Goal: Information Seeking & Learning: Find specific fact

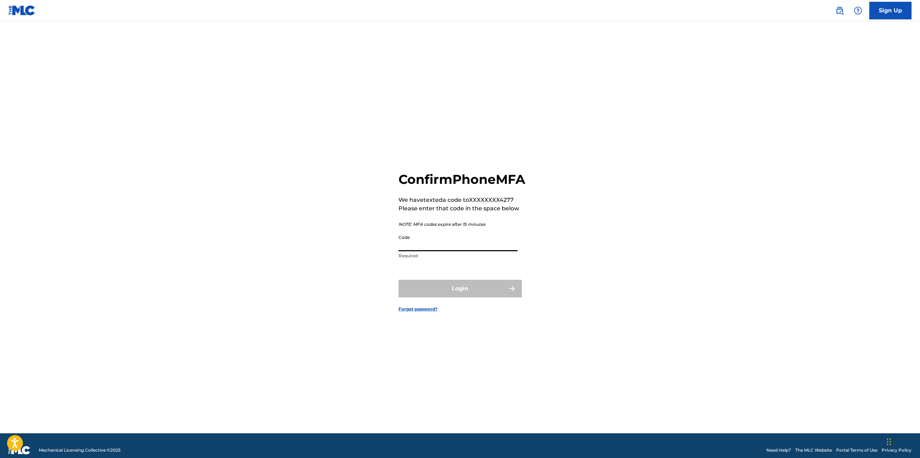
click at [410, 251] on input "Code" at bounding box center [458, 241] width 119 height 20
type input "150151"
click at [460, 295] on button "Login" at bounding box center [460, 289] width 123 height 18
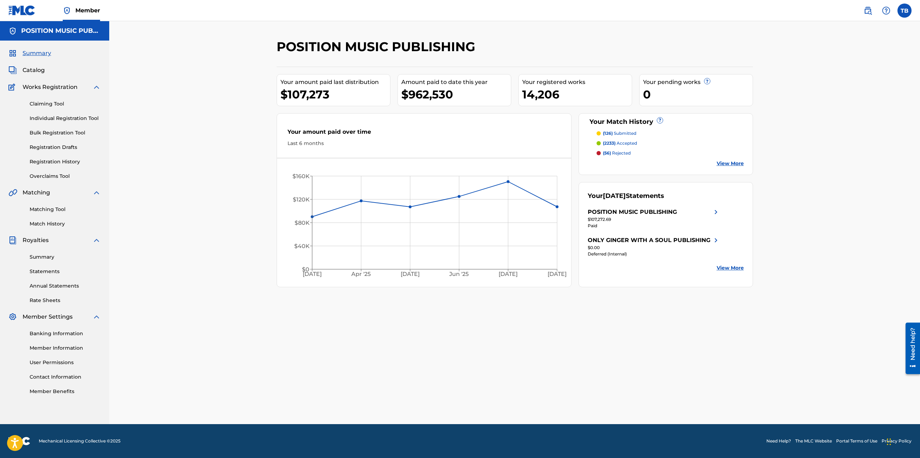
click at [20, 10] on img at bounding box center [21, 10] width 27 height 10
click at [869, 7] on img at bounding box center [868, 10] width 8 height 8
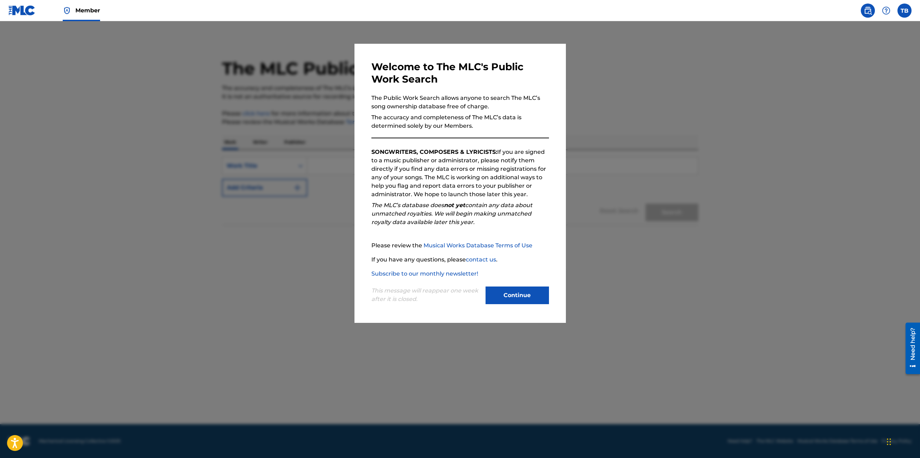
click at [532, 292] on button "Continue" at bounding box center [517, 295] width 63 height 18
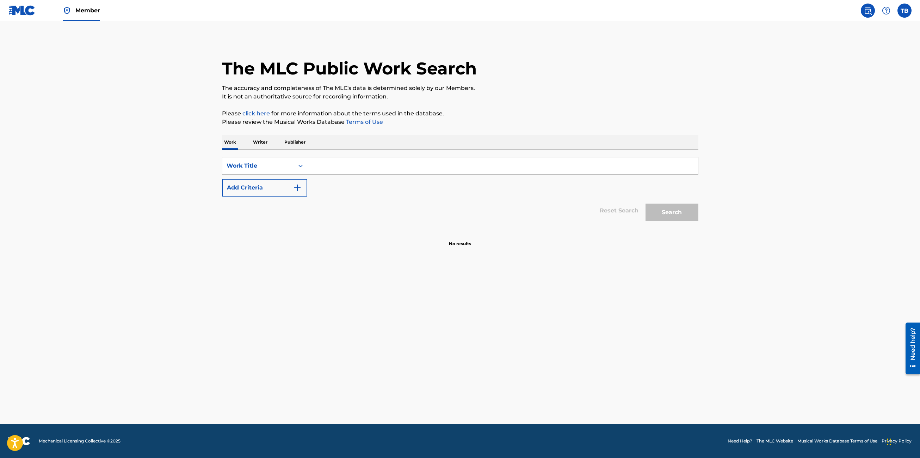
click at [346, 164] on input "Search Form" at bounding box center [502, 165] width 391 height 17
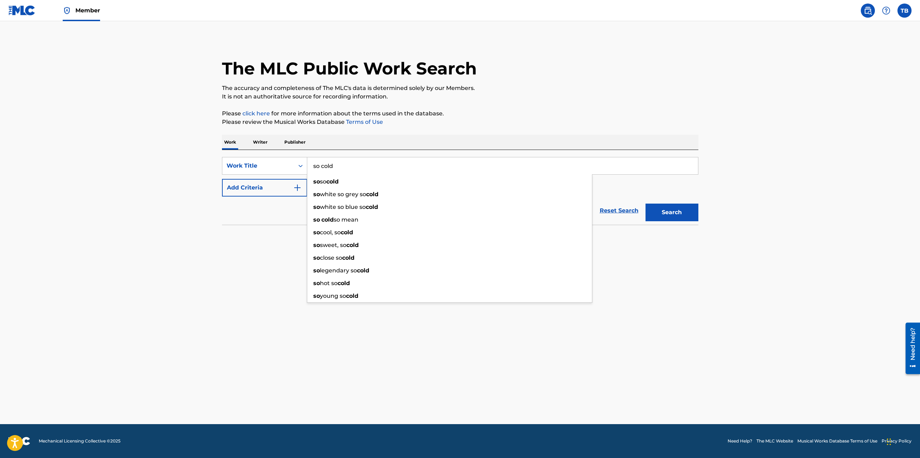
type input "so cold"
click at [667, 209] on button "Search" at bounding box center [672, 212] width 53 height 18
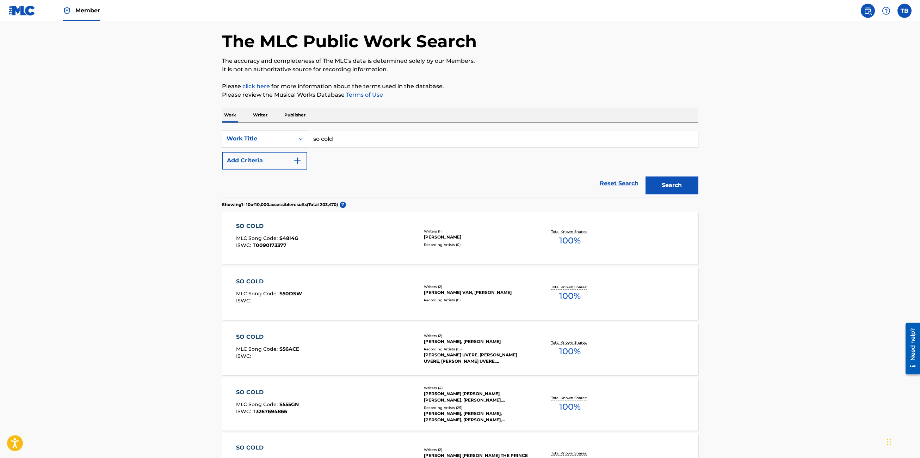
scroll to position [39, 0]
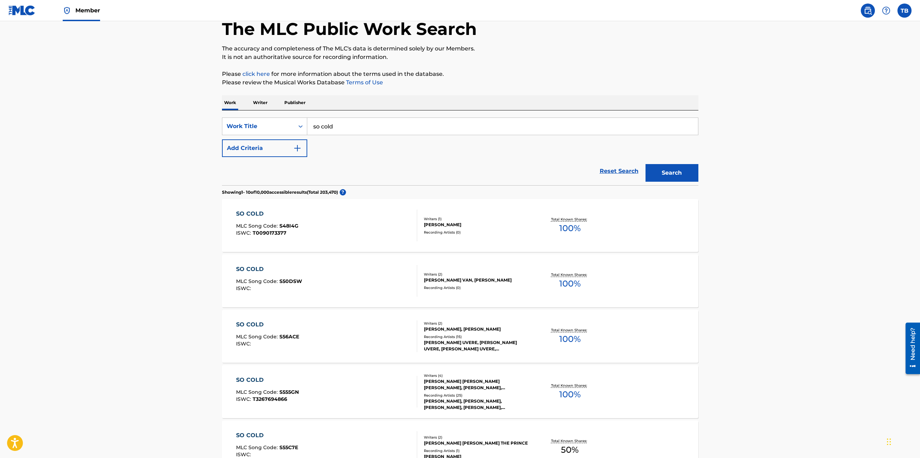
click at [296, 151] on img "Search Form" at bounding box center [297, 148] width 8 height 8
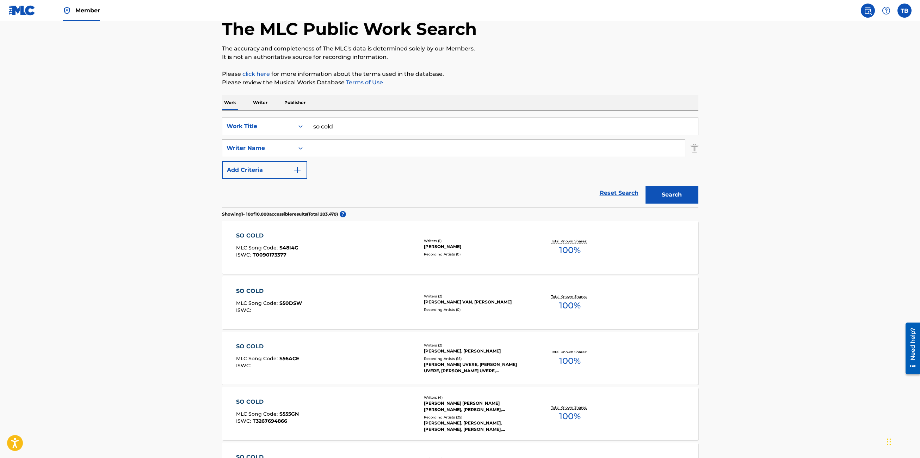
click at [319, 151] on input "Search Form" at bounding box center [496, 148] width 378 height 17
type input "p"
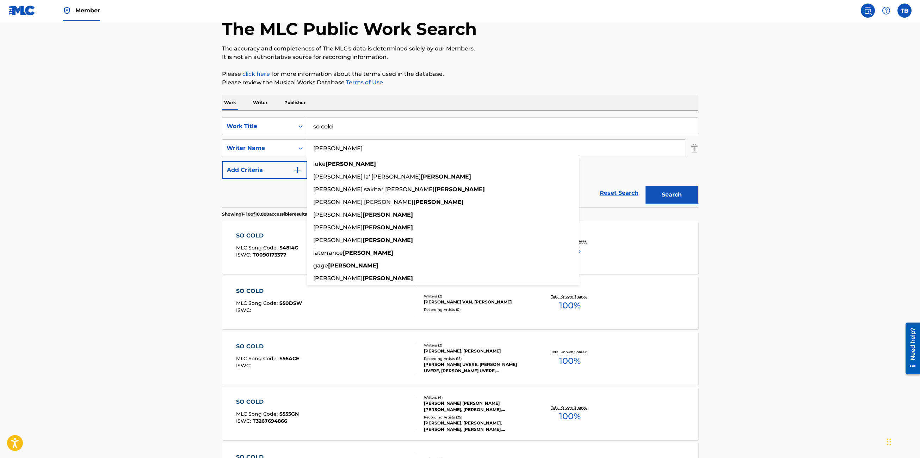
type input "[PERSON_NAME]"
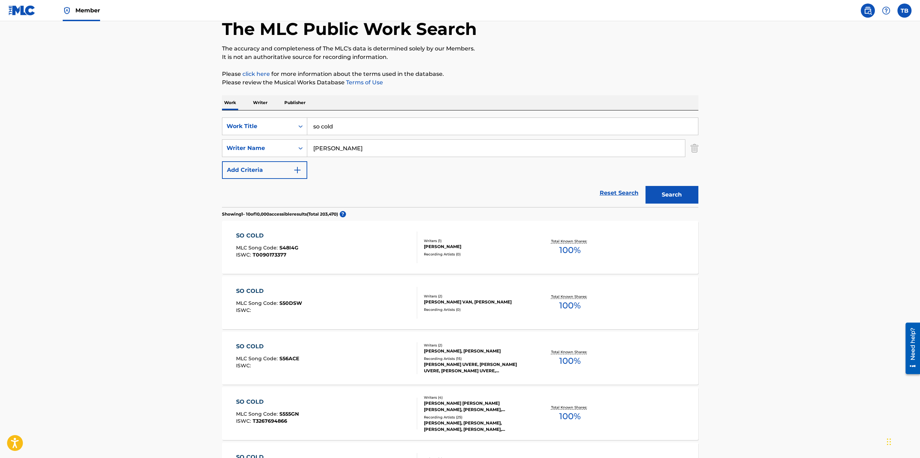
click at [672, 196] on button "Search" at bounding box center [672, 195] width 53 height 18
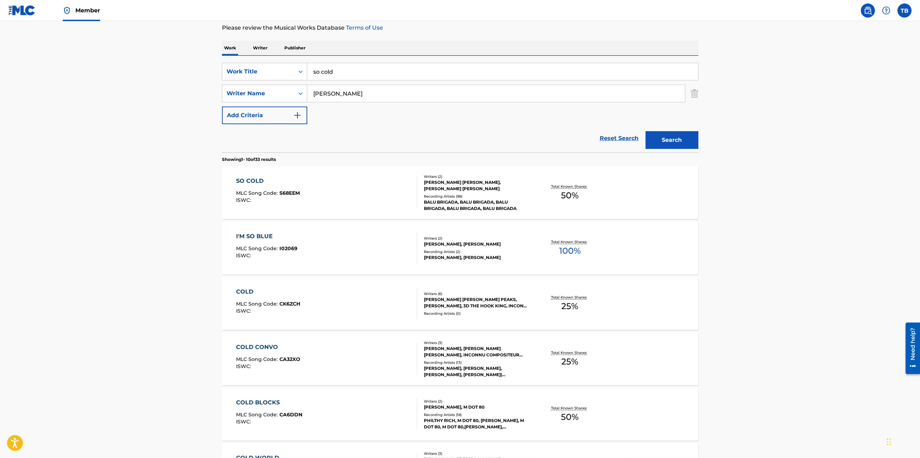
scroll to position [96, 0]
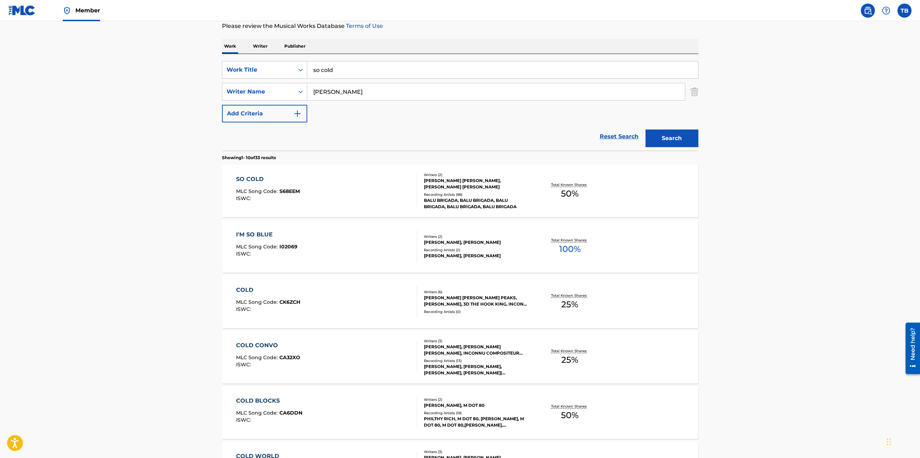
click at [254, 179] on div "SO COLD" at bounding box center [268, 179] width 64 height 8
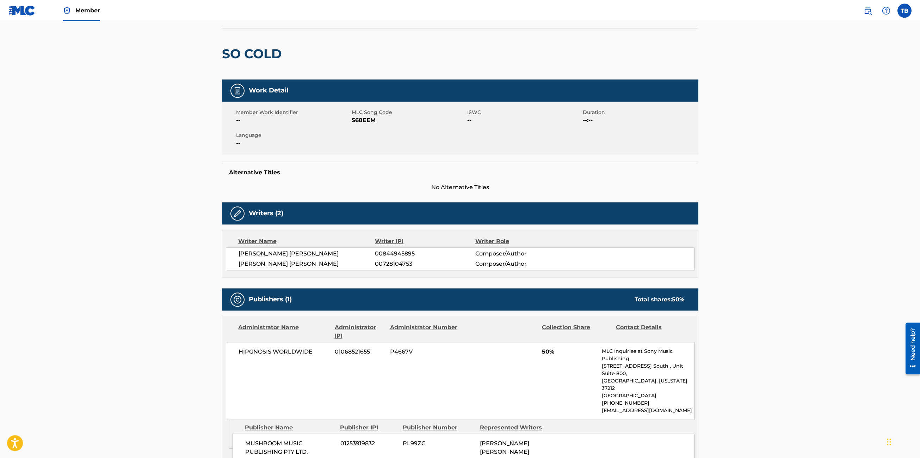
scroll to position [45, 0]
